Goal: Entertainment & Leisure: Consume media (video, audio)

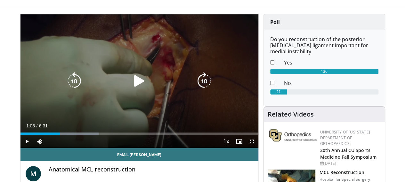
scroll to position [51, 0]
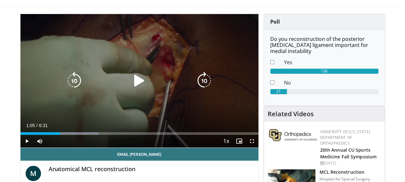
click at [137, 84] on icon "Video Player" at bounding box center [139, 81] width 18 height 18
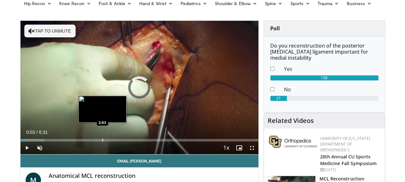
click at [102, 142] on div "Progress Bar" at bounding box center [102, 140] width 1 height 3
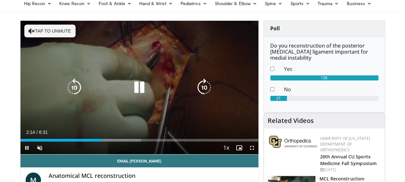
click at [33, 30] on button "Tap to unmute" at bounding box center [49, 31] width 51 height 13
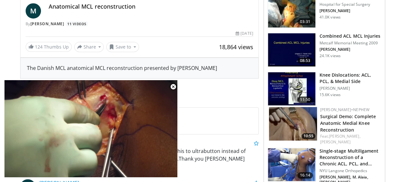
scroll to position [228, 0]
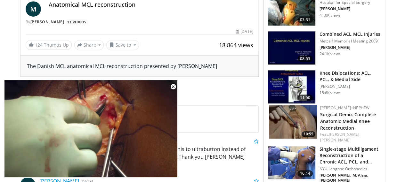
click at [302, 147] on img at bounding box center [291, 163] width 47 height 33
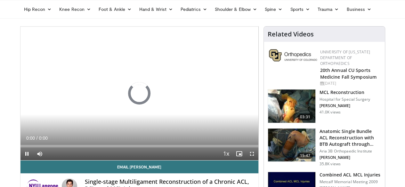
scroll to position [40, 0]
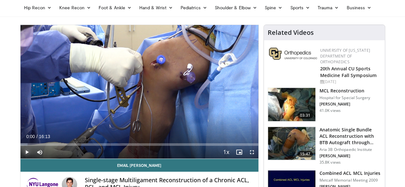
click at [20, 159] on span "Video Player" at bounding box center [26, 152] width 13 height 13
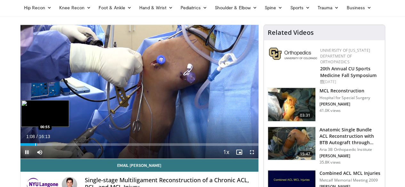
click at [35, 146] on div "Progress Bar" at bounding box center [35, 144] width 1 height 3
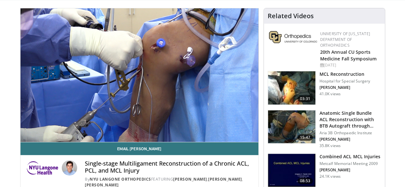
scroll to position [58, 0]
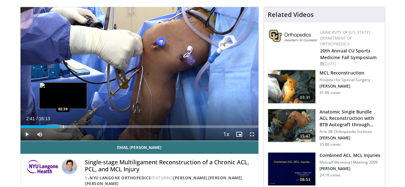
click at [63, 128] on div "Progress Bar" at bounding box center [63, 126] width 1 height 3
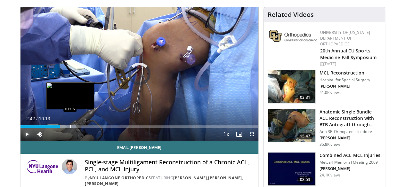
click at [55, 128] on div "Progress Bar" at bounding box center [63, 126] width 23 height 3
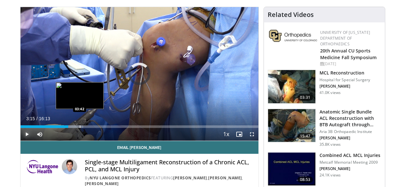
click at [80, 128] on div "Progress Bar" at bounding box center [80, 126] width 1 height 3
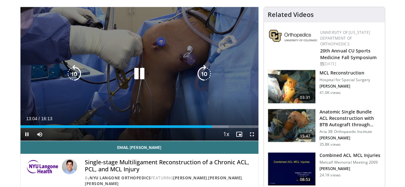
click at [135, 82] on icon "Video Player" at bounding box center [139, 74] width 18 height 18
